Goal: Information Seeking & Learning: Learn about a topic

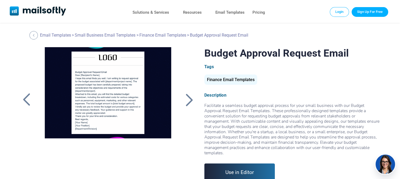
click at [188, 99] on div at bounding box center [188, 100] width 13 height 14
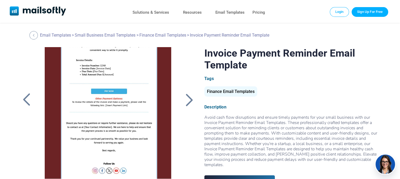
scroll to position [89, 0]
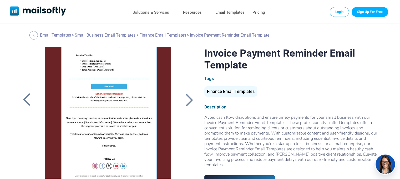
click at [192, 101] on div at bounding box center [188, 100] width 13 height 14
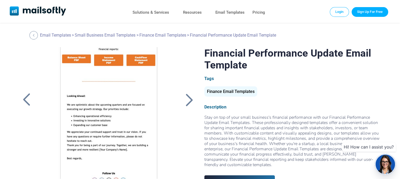
scroll to position [268, 0]
